Goal: Task Accomplishment & Management: Manage account settings

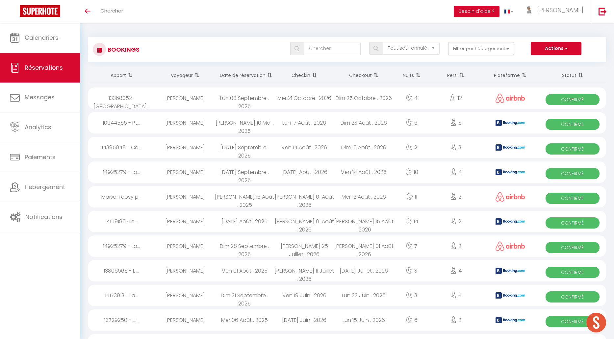
select select "not_cancelled"
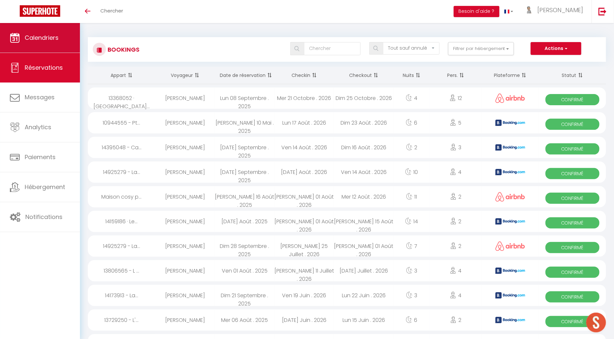
click at [50, 35] on span "Calendriers" at bounding box center [42, 38] width 34 height 8
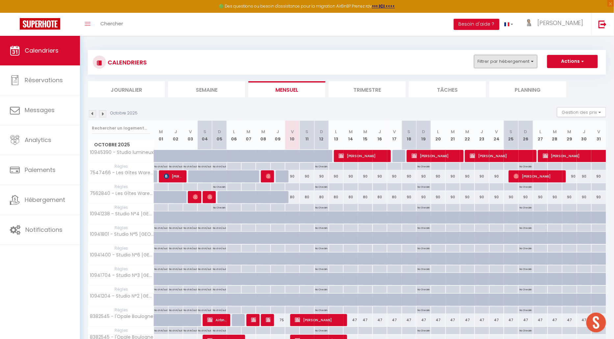
click at [515, 63] on button "Filtrer par hébergement" at bounding box center [505, 61] width 63 height 13
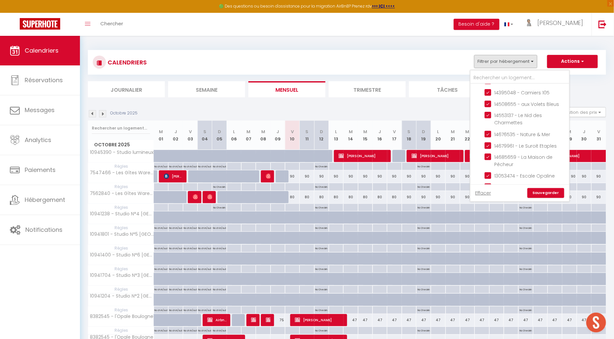
click at [131, 86] on li "Journalier" at bounding box center [126, 89] width 77 height 16
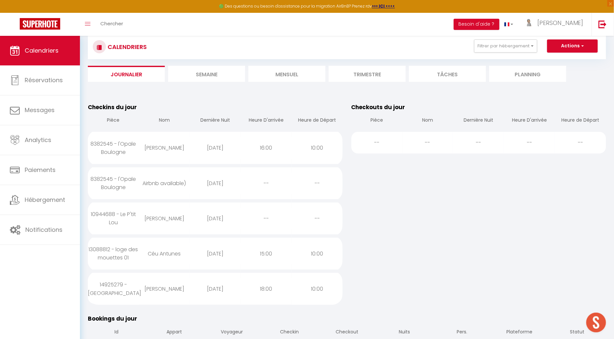
scroll to position [43, 0]
click at [501, 46] on button "Filtrer par hébergement" at bounding box center [505, 45] width 63 height 13
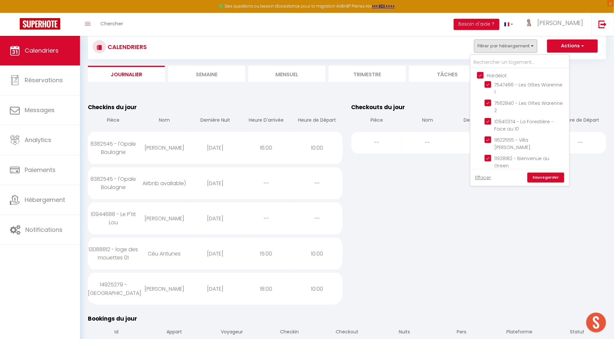
click at [482, 73] on input "Hardelot" at bounding box center [526, 75] width 99 height 7
checkbox input "false"
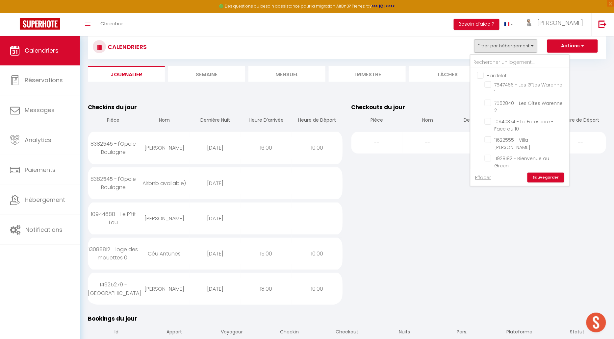
checkbox input "false"
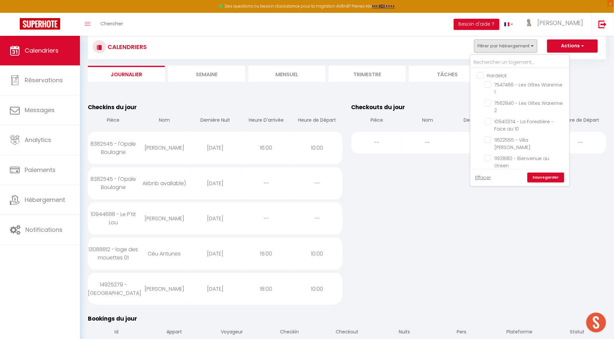
checkbox input "false"
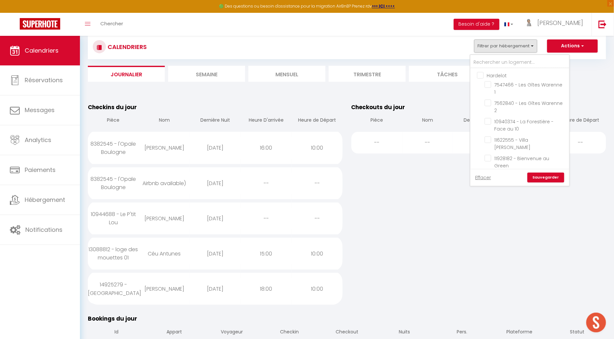
checkbox input "false"
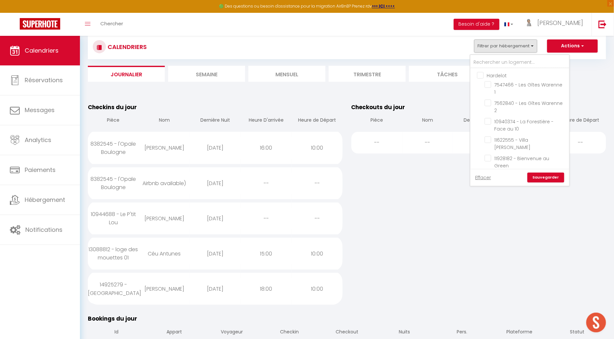
checkbox input "false"
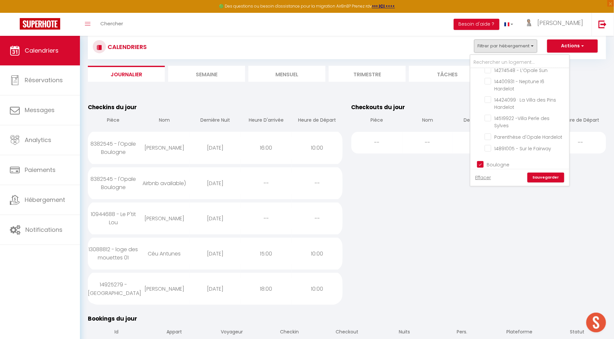
click at [480, 161] on input "Boulogne" at bounding box center [526, 164] width 99 height 7
checkbox input "false"
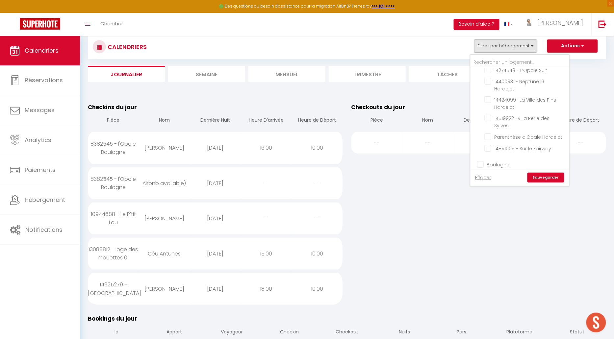
checkbox input "false"
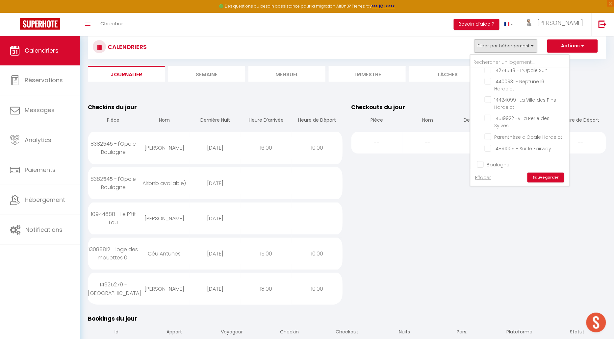
checkbox input "false"
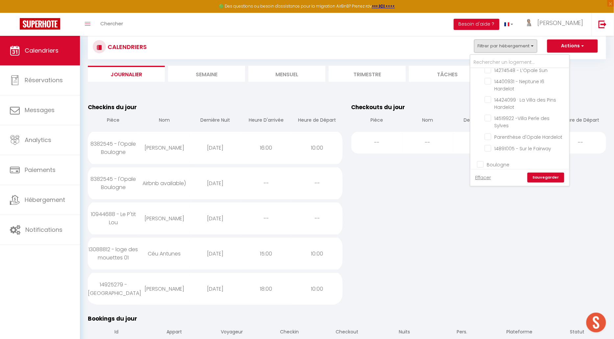
checkbox input "false"
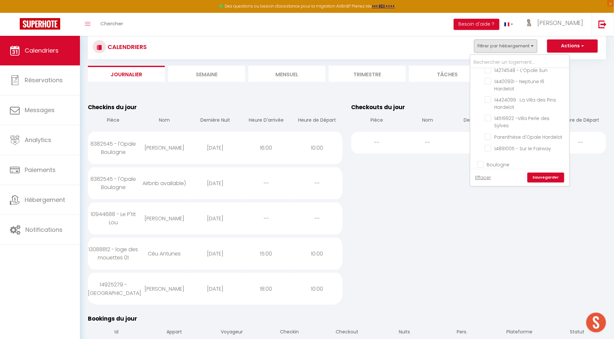
checkbox input "false"
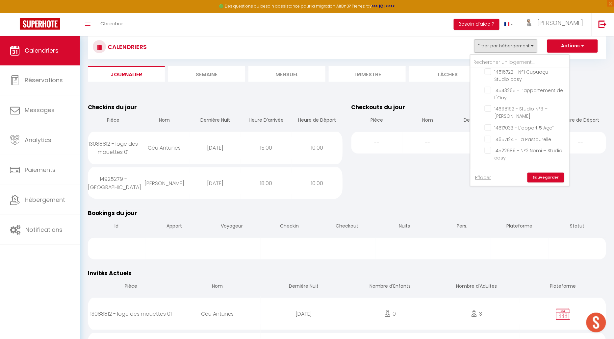
scroll to position [577, 0]
click at [480, 171] on input "Agence Etaples" at bounding box center [526, 174] width 99 height 7
checkbox input "false"
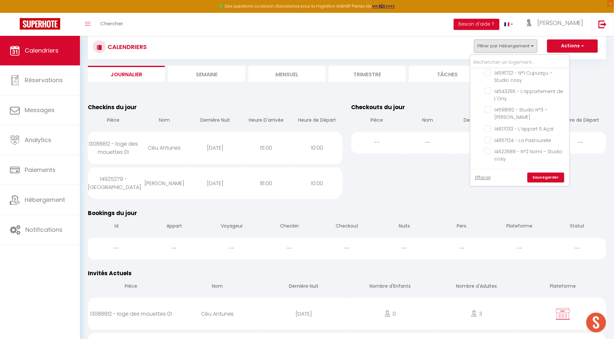
checkbox input "false"
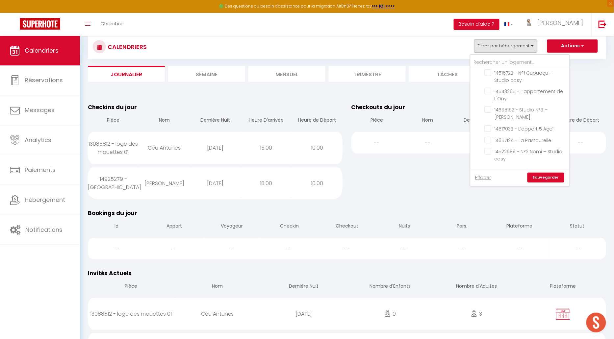
checkbox input "false"
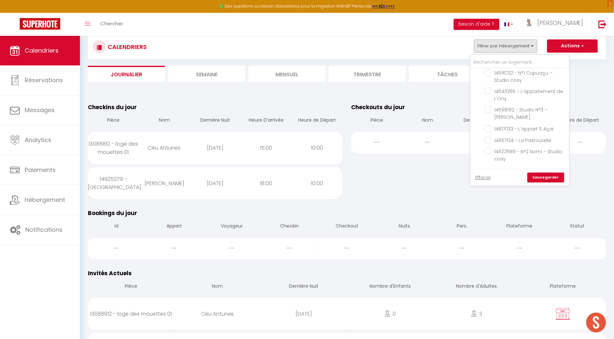
checkbox input "false"
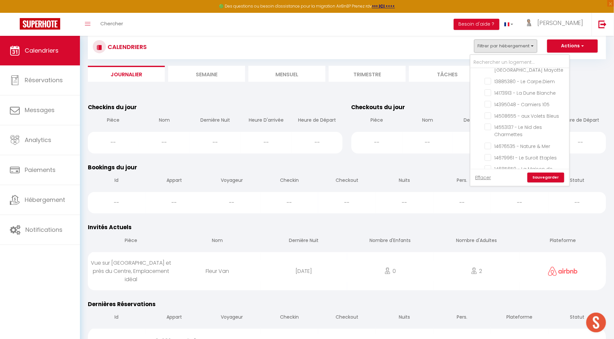
scroll to position [790, 0]
click at [481, 203] on input "Contrat à La Carte" at bounding box center [526, 206] width 99 height 7
checkbox input "false"
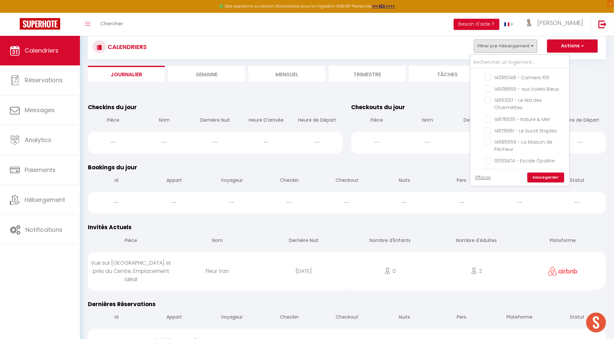
checkbox input "false"
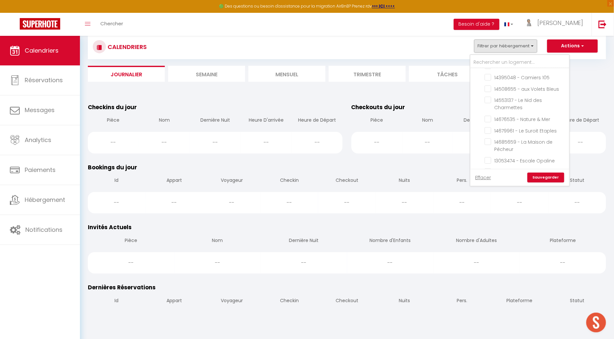
drag, startPoint x: 489, startPoint y: 134, endPoint x: 496, endPoint y: 135, distance: 7.0
click at [489, 250] on input "14587082 - Studio "Le Chalutier"" at bounding box center [525, 253] width 82 height 7
checkbox input "true"
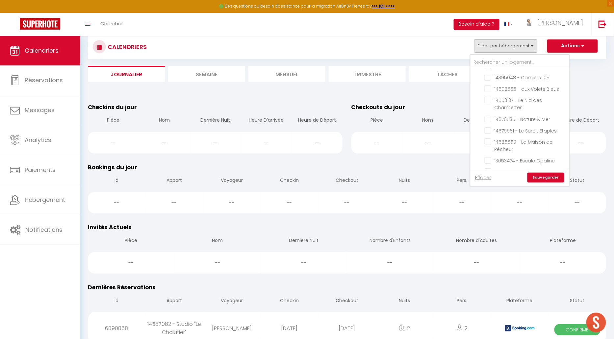
click at [551, 178] on link "Sauvegarder" at bounding box center [545, 178] width 37 height 10
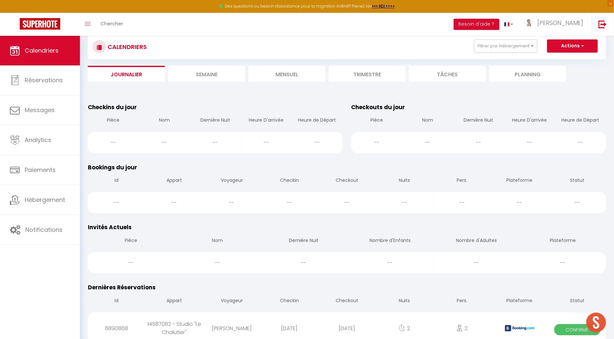
click at [291, 74] on li "Mensuel" at bounding box center [286, 74] width 77 height 16
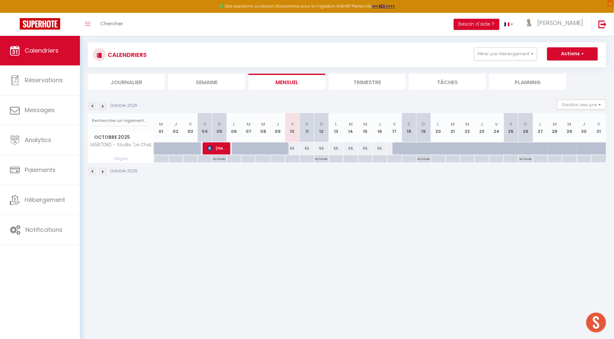
click at [364, 82] on li "Trimestre" at bounding box center [367, 82] width 77 height 16
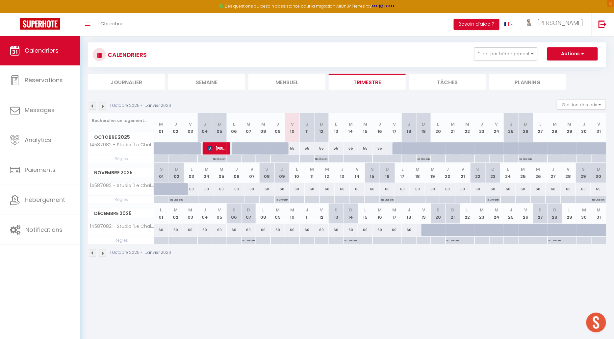
click at [102, 252] on img at bounding box center [102, 253] width 7 height 7
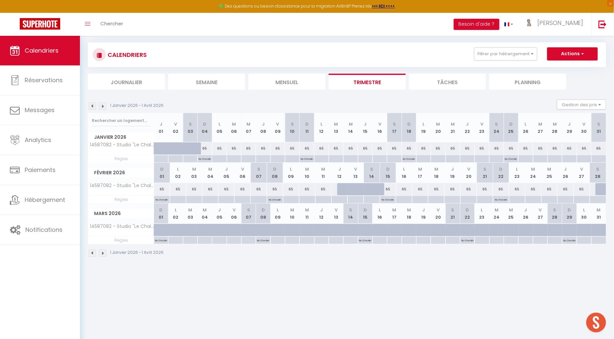
click at [102, 252] on img at bounding box center [102, 253] width 7 height 7
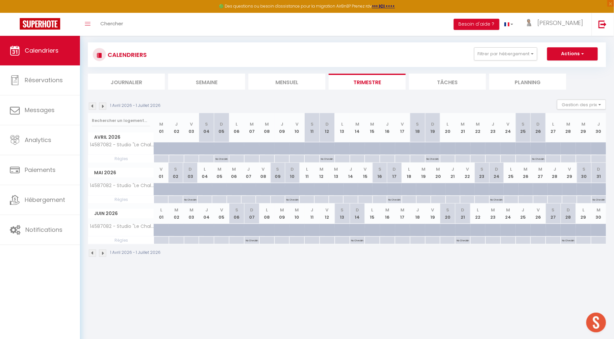
click at [102, 252] on img at bounding box center [102, 253] width 7 height 7
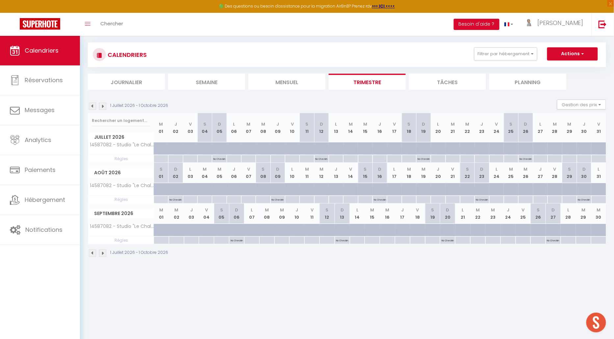
click at [92, 251] on img at bounding box center [92, 253] width 7 height 7
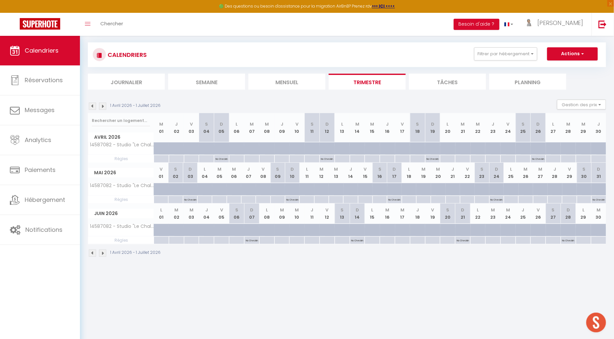
click at [92, 251] on img at bounding box center [92, 253] width 7 height 7
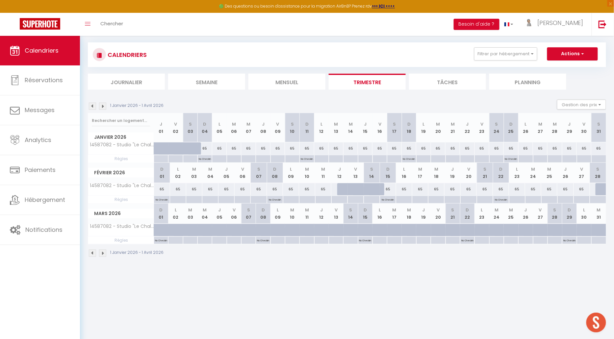
click at [92, 251] on img at bounding box center [92, 253] width 7 height 7
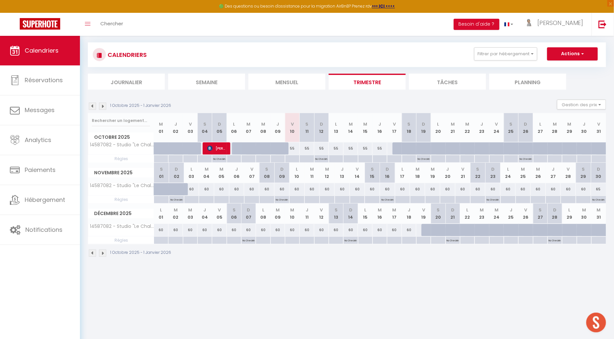
click at [91, 105] on img at bounding box center [92, 106] width 7 height 7
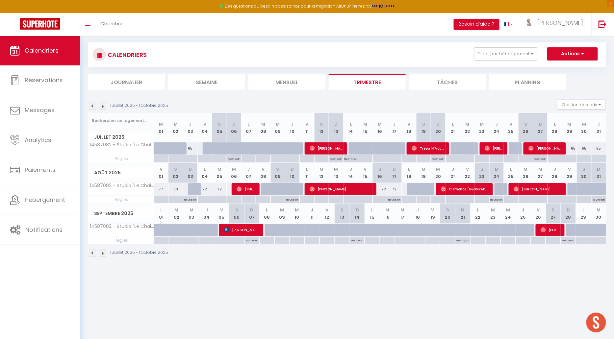
click at [282, 306] on body "🟢 Des questions ou besoin d'assistance pour la migration AirBnB? Prenez rdv >>>…" at bounding box center [307, 169] width 614 height 339
click at [101, 251] on img at bounding box center [102, 253] width 7 height 7
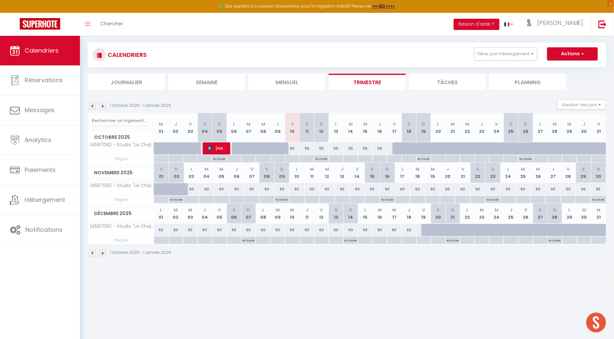
click at [275, 291] on body "🟢 Des questions ou besoin d'assistance pour la migration AirBnB? Prenez rdv >>>…" at bounding box center [307, 169] width 614 height 339
click at [103, 252] on img at bounding box center [102, 253] width 7 height 7
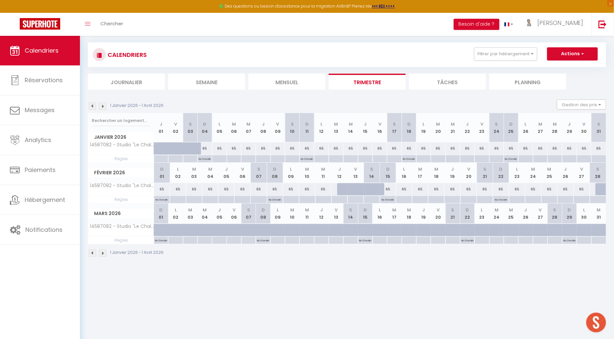
click at [205, 148] on div "65" at bounding box center [204, 148] width 14 height 12
type input "65"
type input "Dim 04 Janvier 2026"
type input "Lun 05 Janvier 2026"
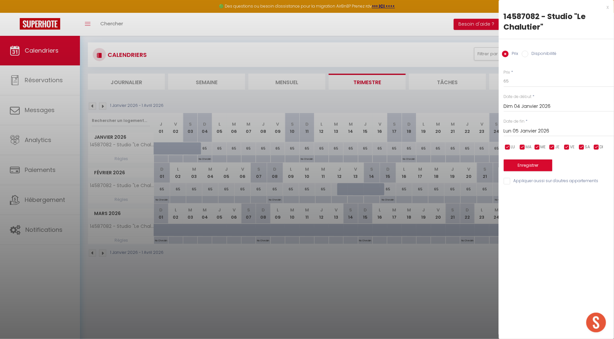
click at [279, 295] on div at bounding box center [307, 169] width 614 height 339
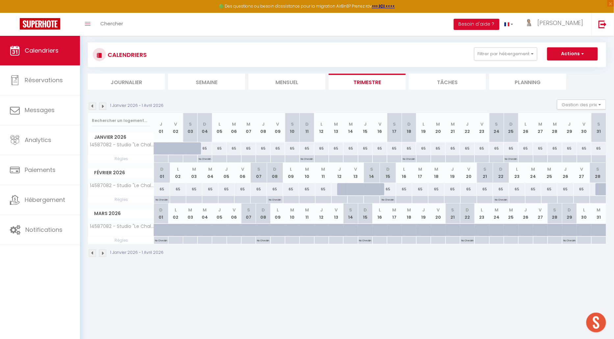
click at [205, 147] on div "65" at bounding box center [204, 148] width 14 height 12
type input "65"
select select "1"
type input "Dim 04 Janvier 2026"
type input "Lun 05 Janvier 2026"
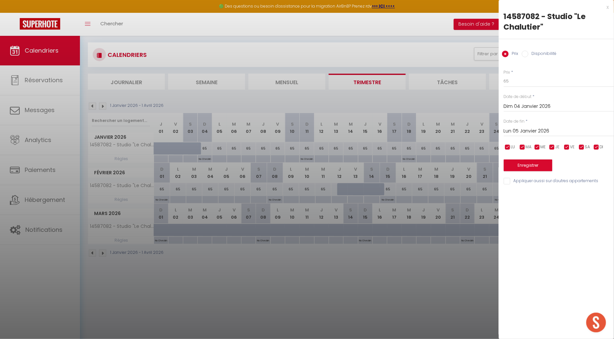
click at [525, 53] on input "Disponibilité" at bounding box center [525, 54] width 7 height 7
radio input "true"
radio input "false"
click at [546, 132] on input "Lun 05 Janvier 2026" at bounding box center [559, 132] width 110 height 9
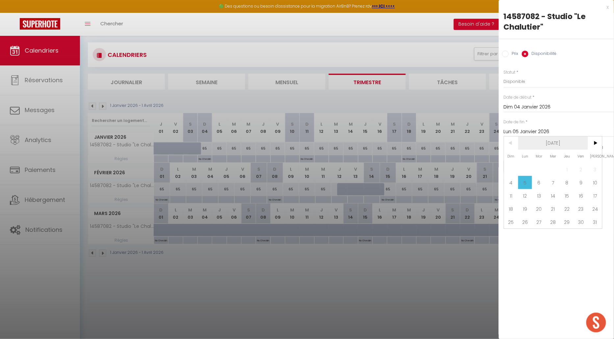
click at [555, 141] on span "[DATE]" at bounding box center [553, 142] width 70 height 13
click at [563, 142] on span "2026" at bounding box center [553, 142] width 70 height 13
click at [557, 179] on span "2027" at bounding box center [552, 182] width 33 height 13
click at [517, 198] on span "Octobre" at bounding box center [520, 195] width 33 height 13
click at [510, 195] on span "10" at bounding box center [511, 195] width 14 height 13
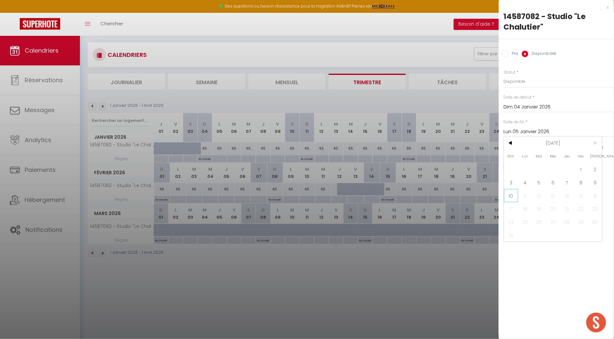
type input "Dim 10 Octobre 2027"
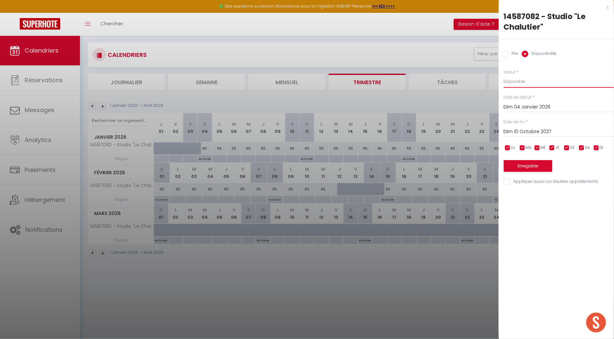
click at [514, 82] on select "Disponible Indisponible" at bounding box center [559, 81] width 110 height 12
select select "0"
click at [504, 75] on select "Disponible Indisponible" at bounding box center [559, 81] width 110 height 12
click at [527, 167] on button "Enregistrer" at bounding box center [528, 166] width 49 height 12
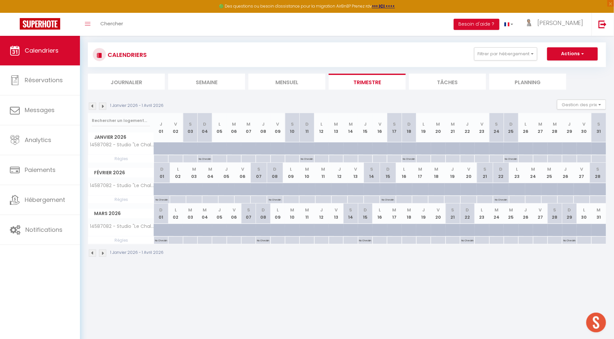
click at [90, 250] on img at bounding box center [92, 253] width 7 height 7
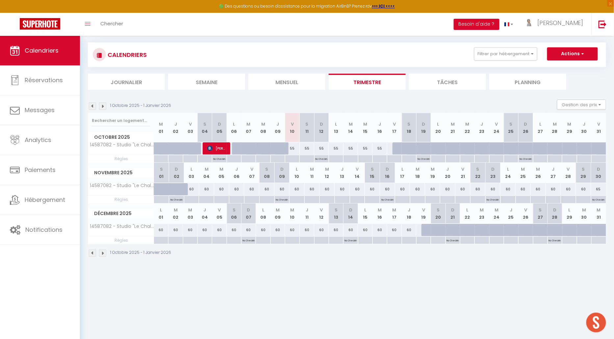
click at [91, 250] on img at bounding box center [92, 253] width 7 height 7
